Goal: Transaction & Acquisition: Purchase product/service

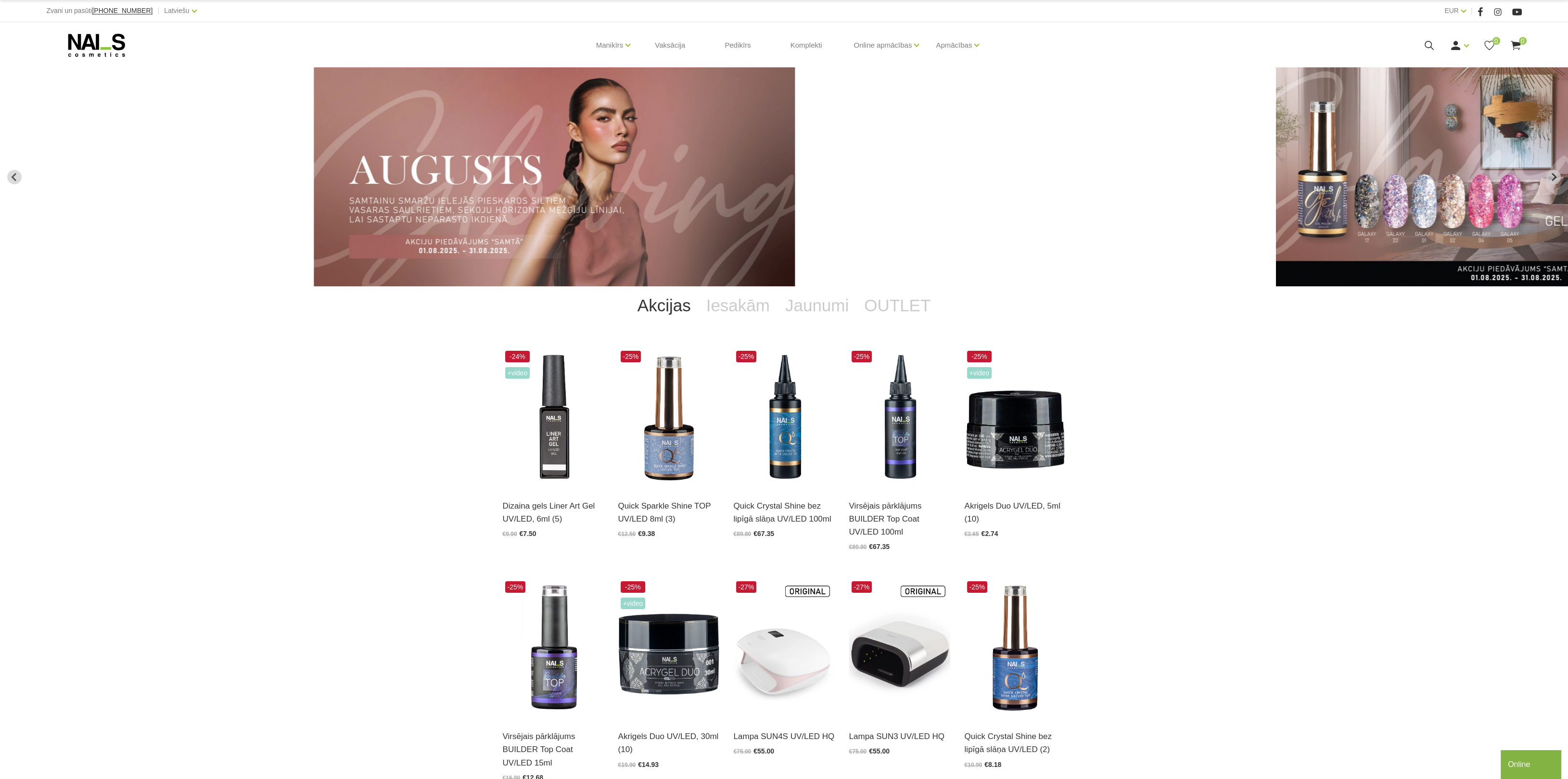
click at [1428, 45] on icon at bounding box center [1429, 45] width 12 height 12
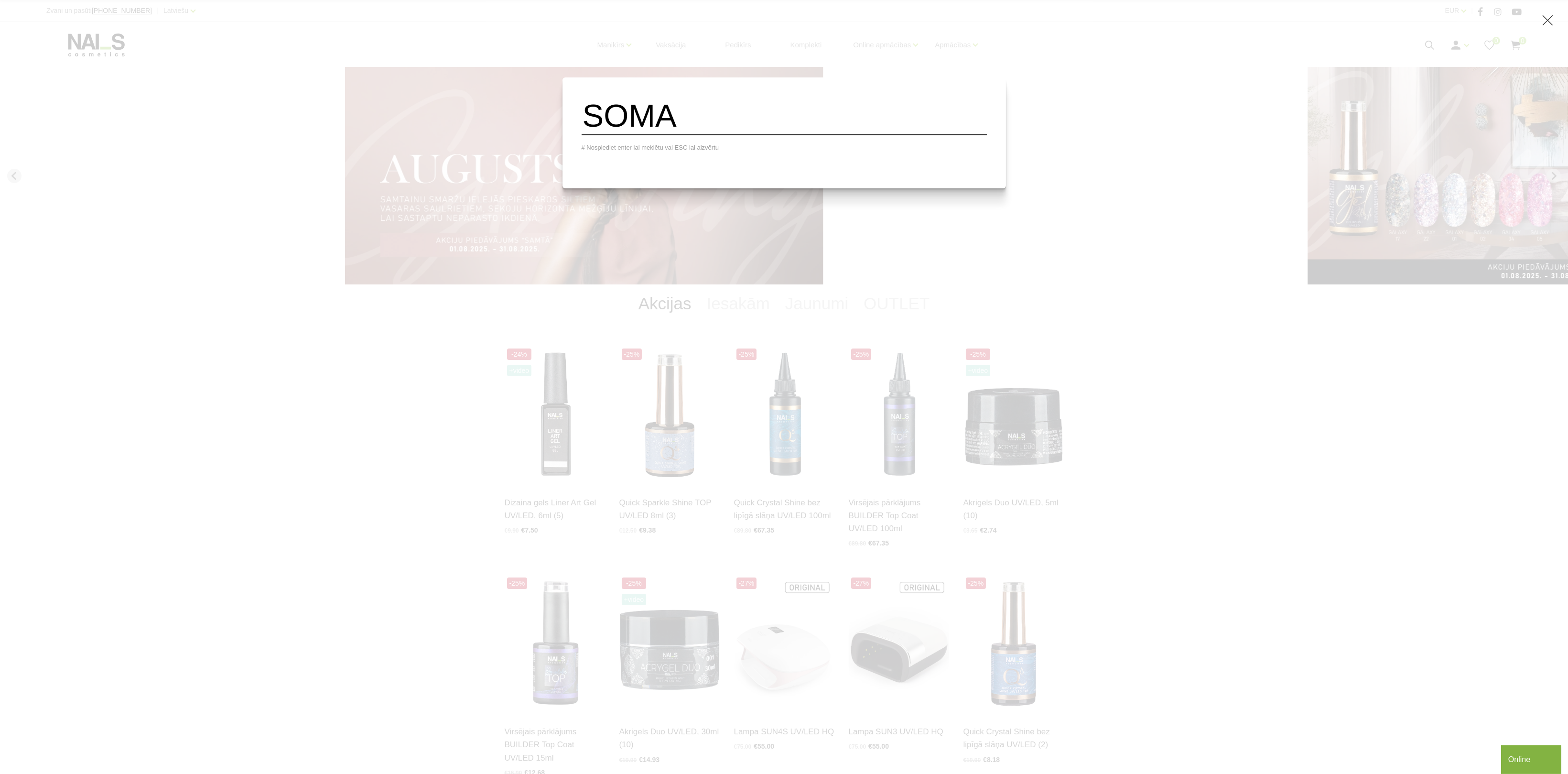
type input "SOMA"
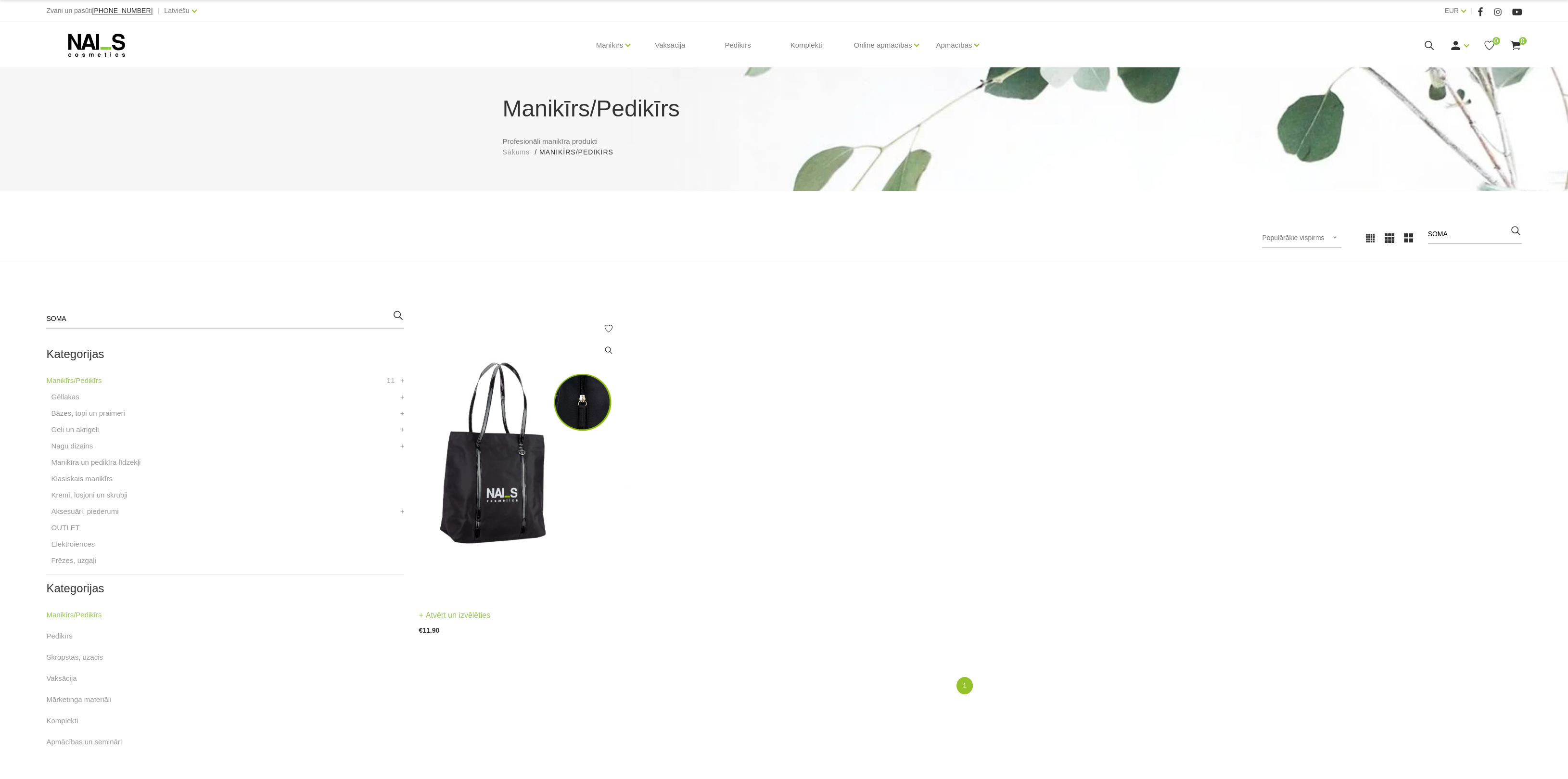
click at [525, 496] on img at bounding box center [523, 453] width 209 height 287
